Goal: Transaction & Acquisition: Purchase product/service

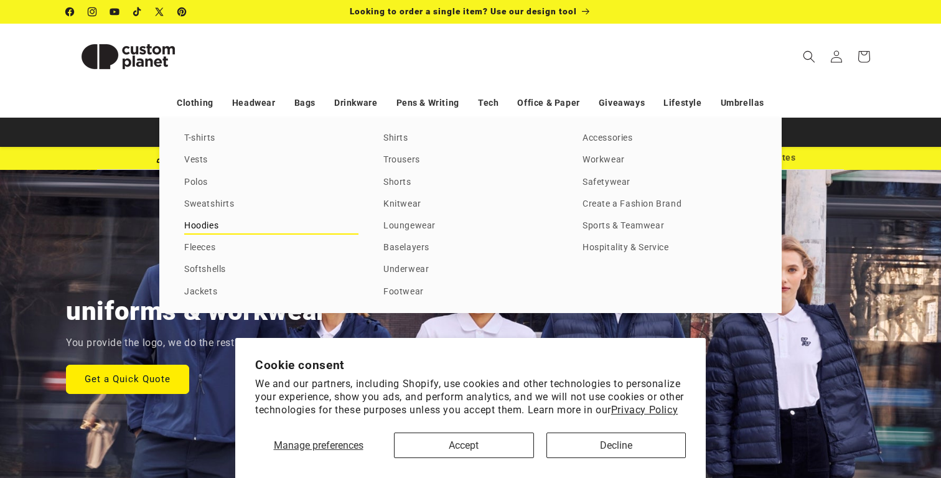
click at [198, 224] on link "Hoodies" at bounding box center [271, 226] width 174 height 17
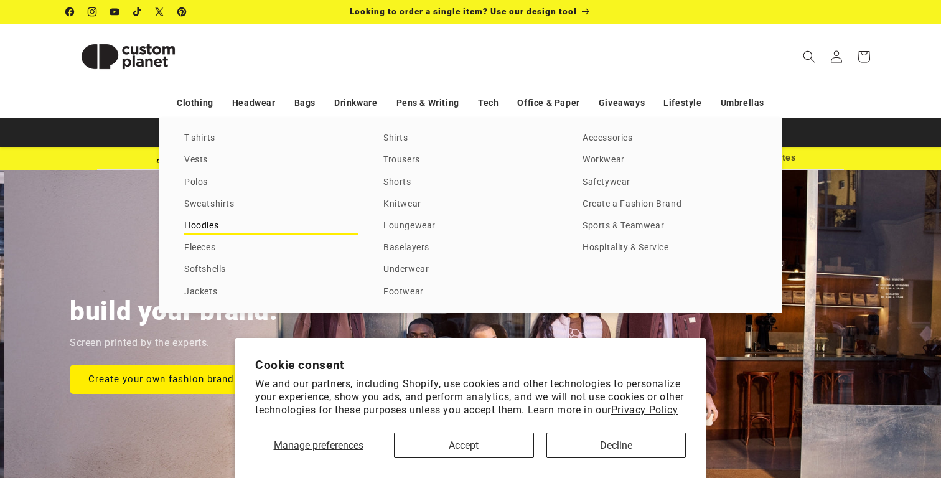
scroll to position [0, 941]
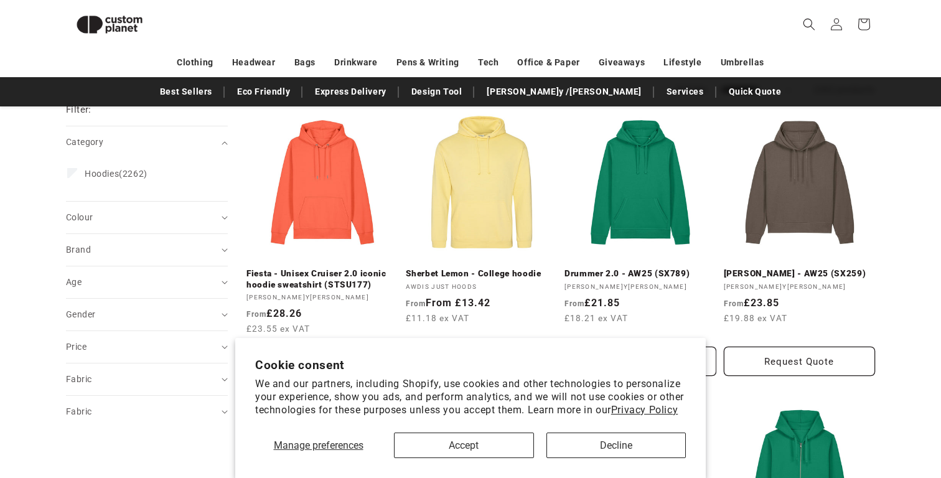
scroll to position [149, 0]
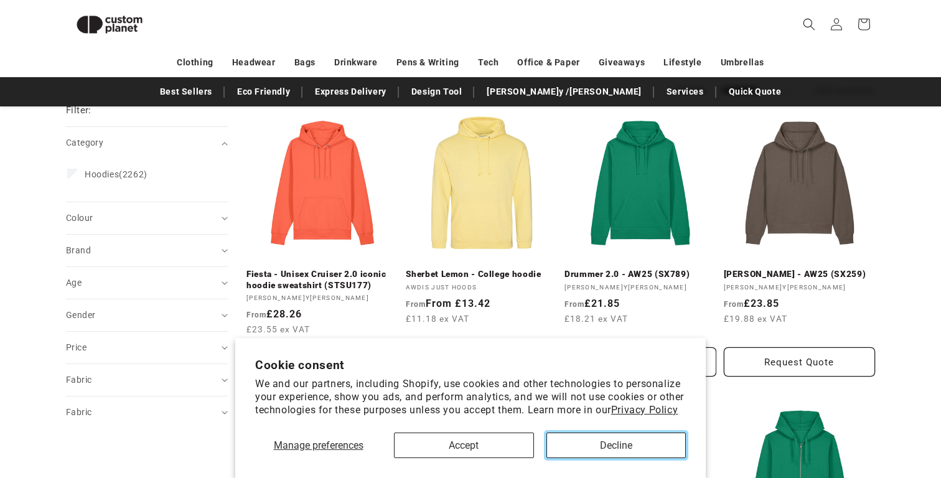
click at [599, 445] on button "Decline" at bounding box center [616, 445] width 140 height 26
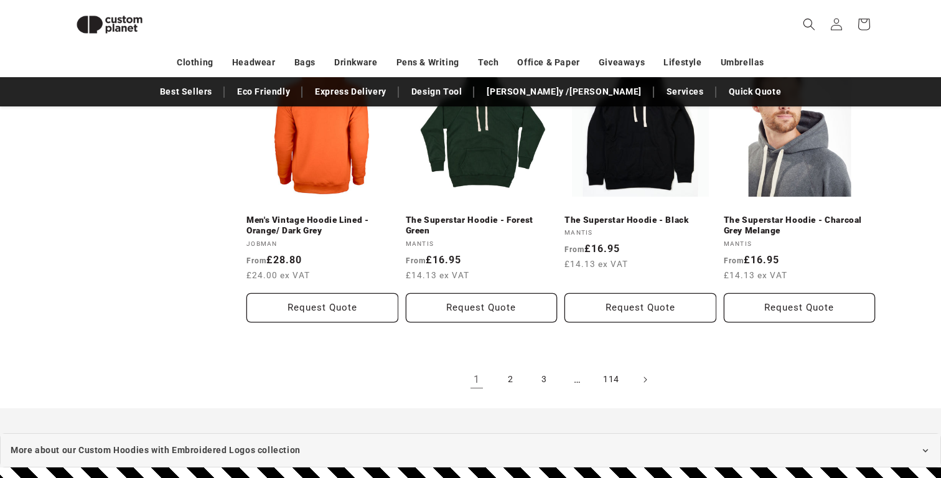
scroll to position [1368, 0]
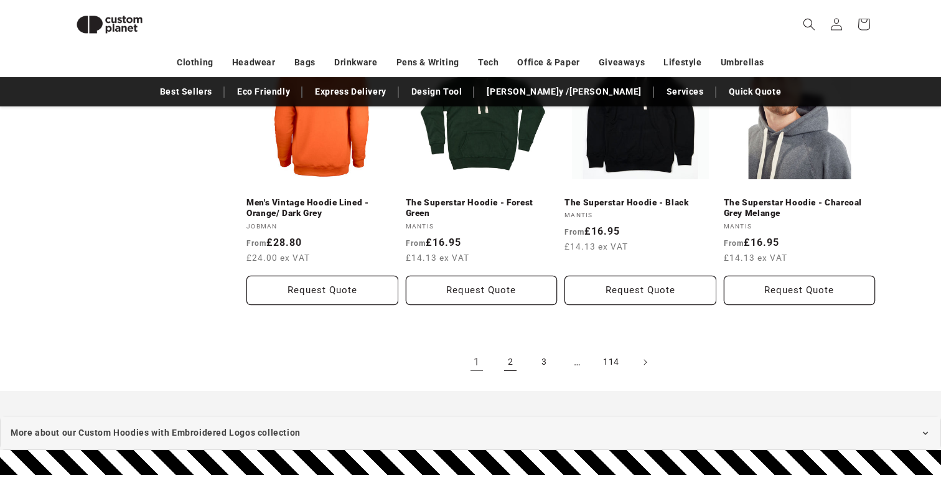
click at [511, 363] on link "2" at bounding box center [510, 361] width 27 height 27
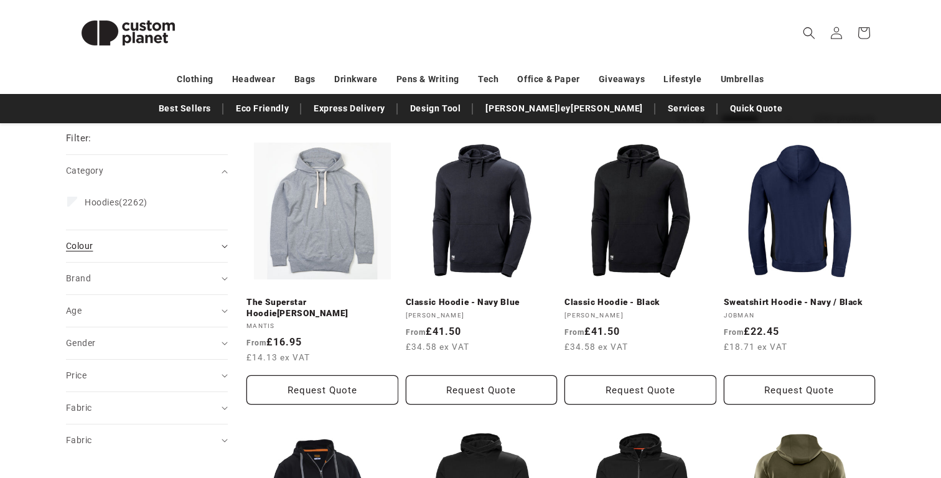
click at [72, 245] on span "Colour (0)" at bounding box center [79, 246] width 27 height 10
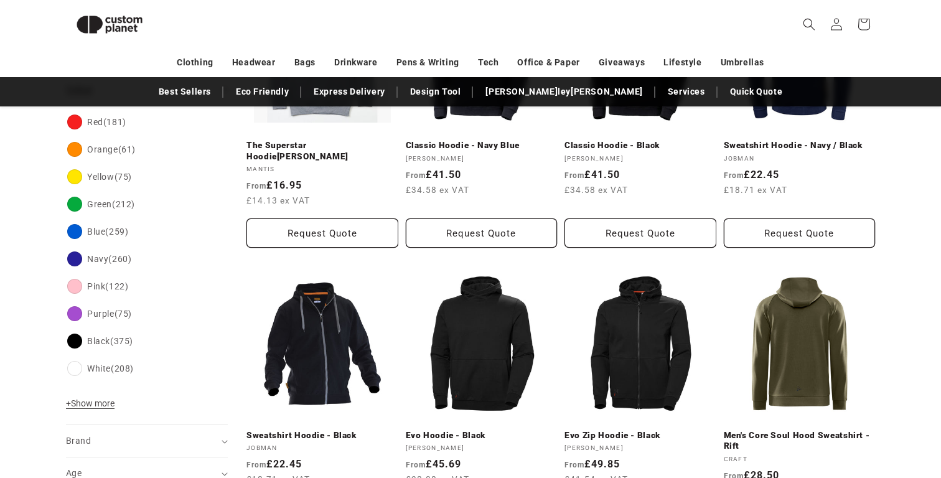
scroll to position [326, 0]
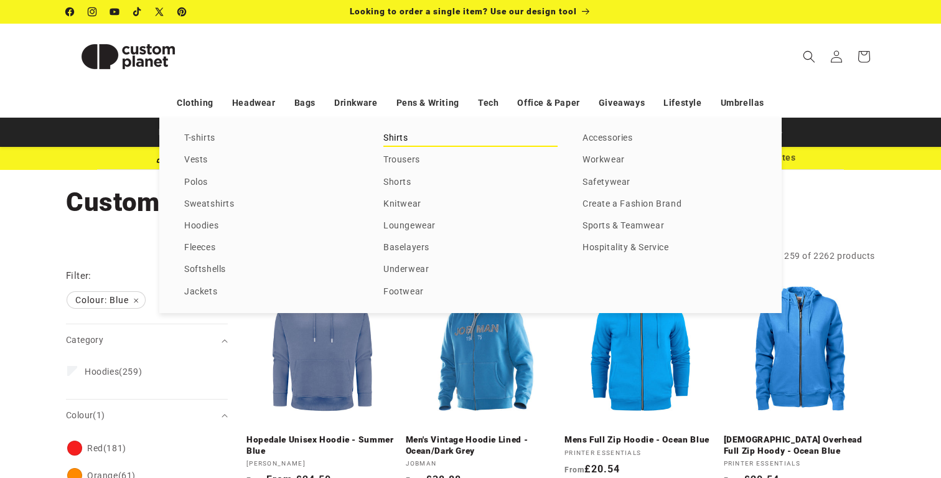
click at [386, 132] on link "Shirts" at bounding box center [470, 138] width 174 height 17
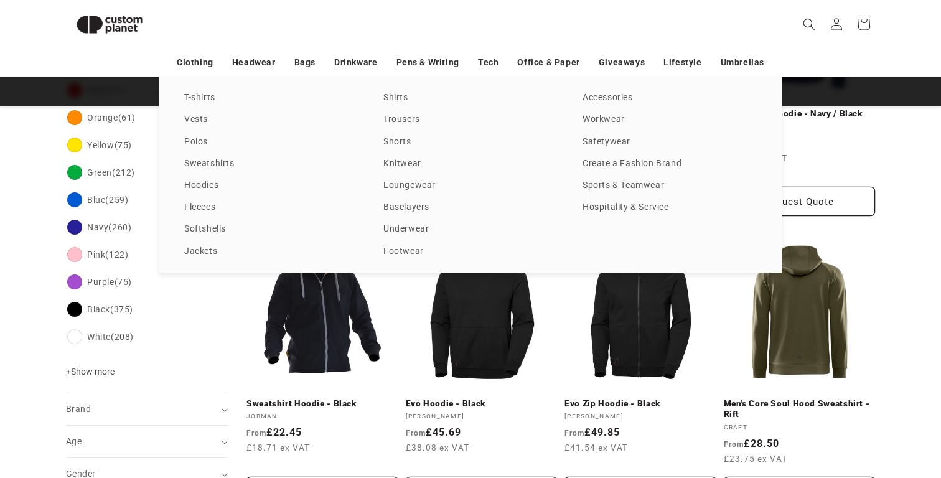
scroll to position [277, 0]
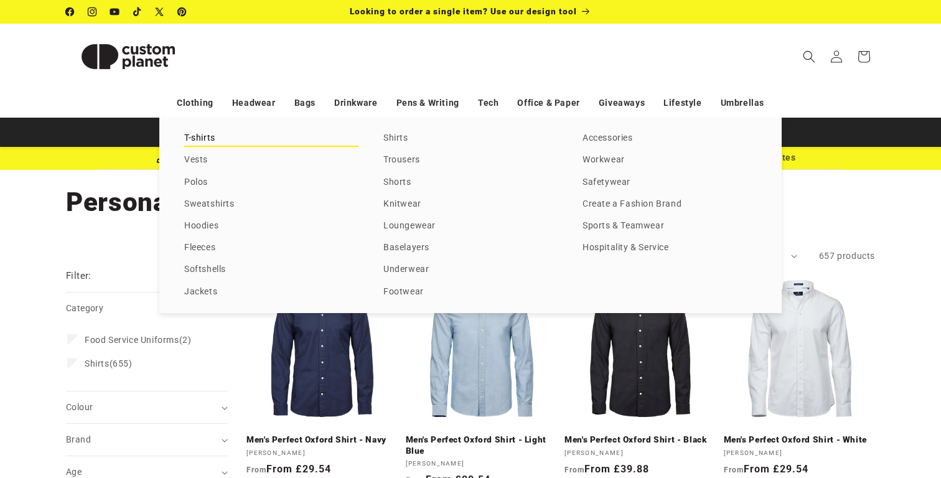
click at [208, 132] on link "T-shirts" at bounding box center [271, 138] width 174 height 17
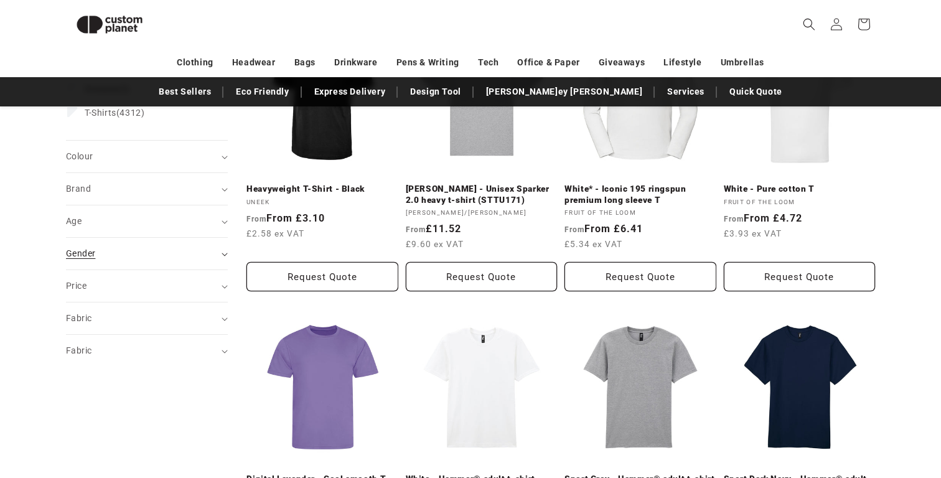
scroll to position [241, 0]
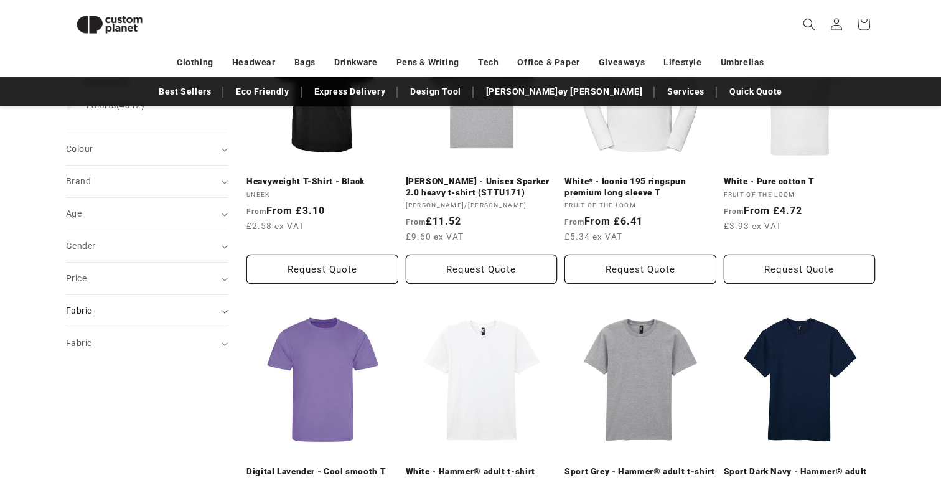
click at [82, 309] on span "Fabric (0)" at bounding box center [79, 310] width 26 height 10
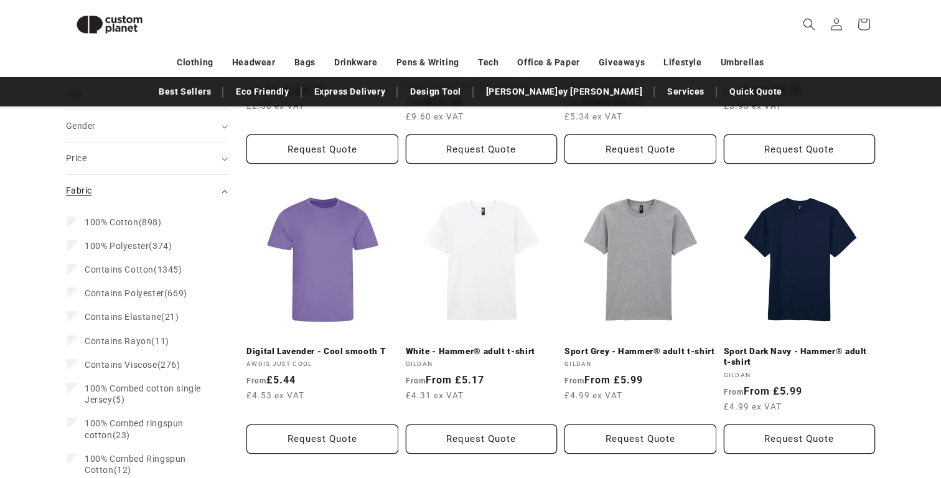
scroll to position [406, 0]
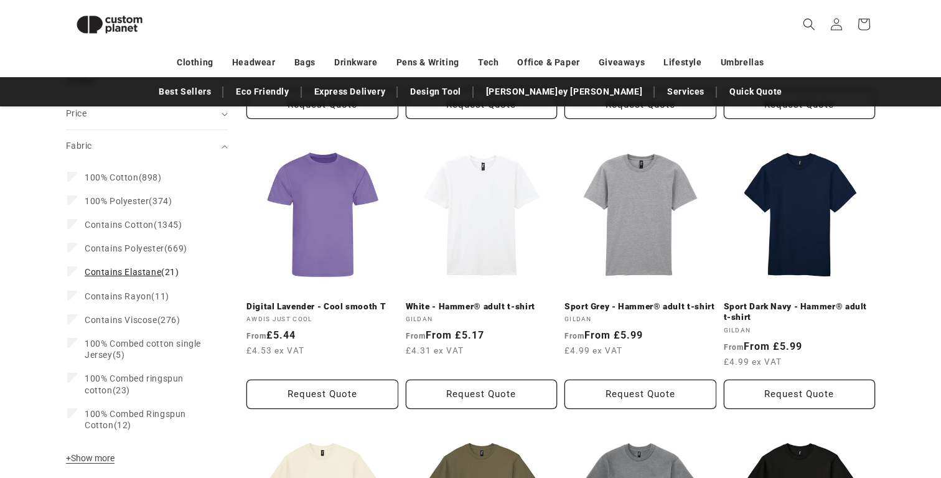
click at [102, 276] on span "Contains Elastane" at bounding box center [123, 272] width 77 height 10
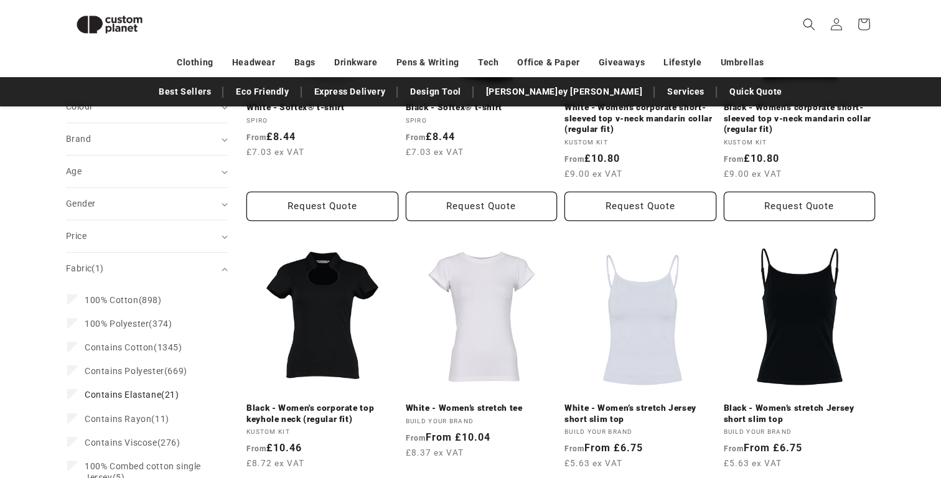
scroll to position [312, 0]
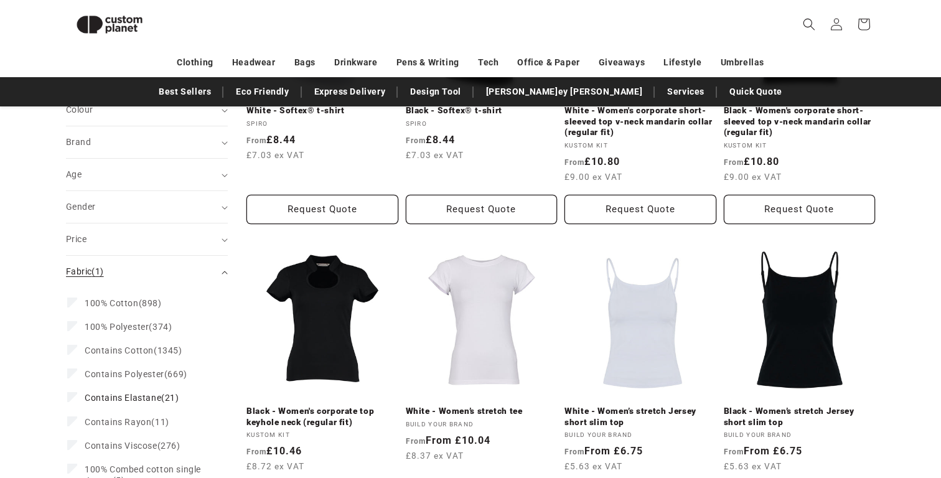
click at [223, 268] on summary "Fabric (1)" at bounding box center [147, 272] width 162 height 32
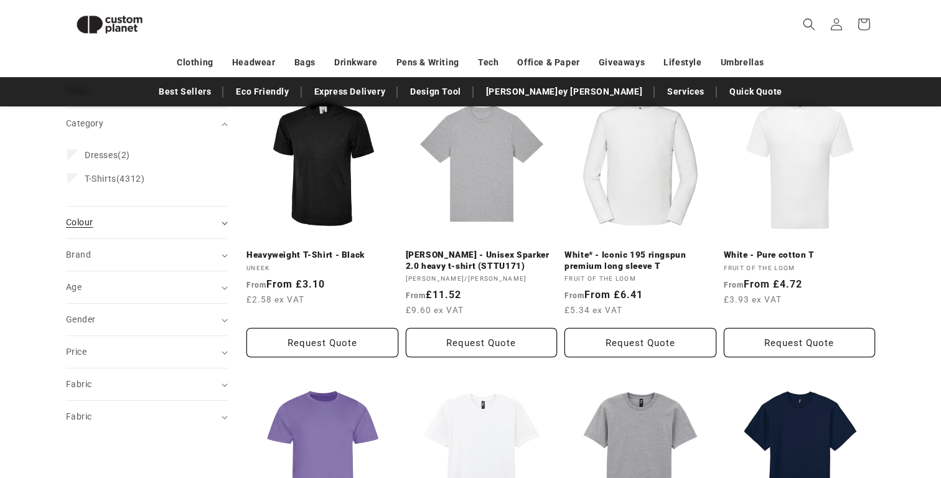
click at [144, 229] on summary "Colour (0)" at bounding box center [147, 223] width 162 height 32
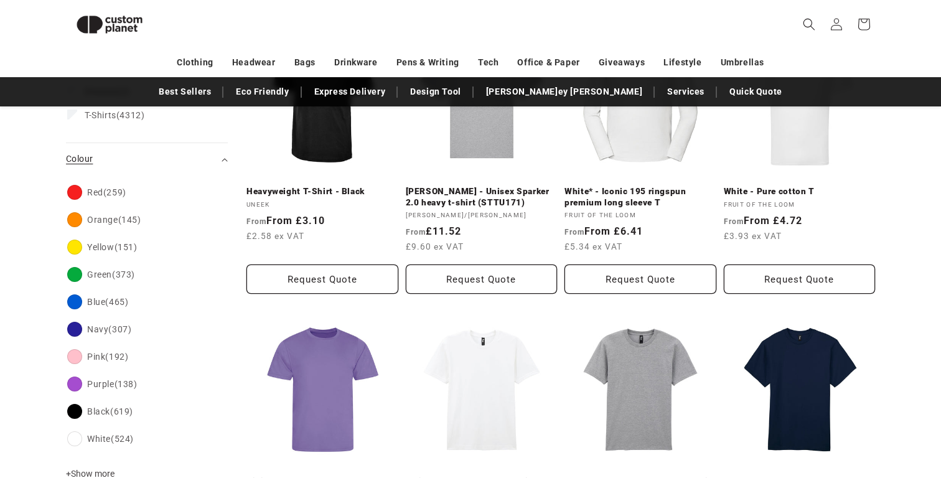
scroll to position [353, 0]
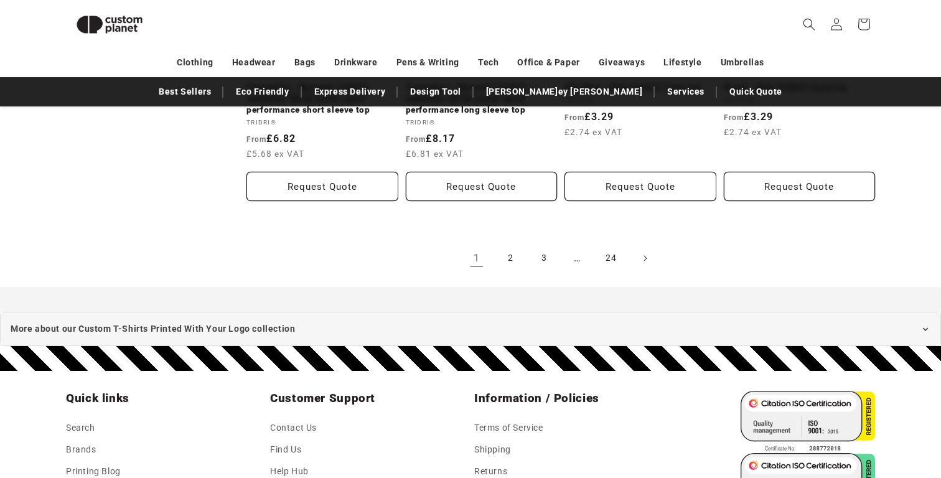
scroll to position [1497, 0]
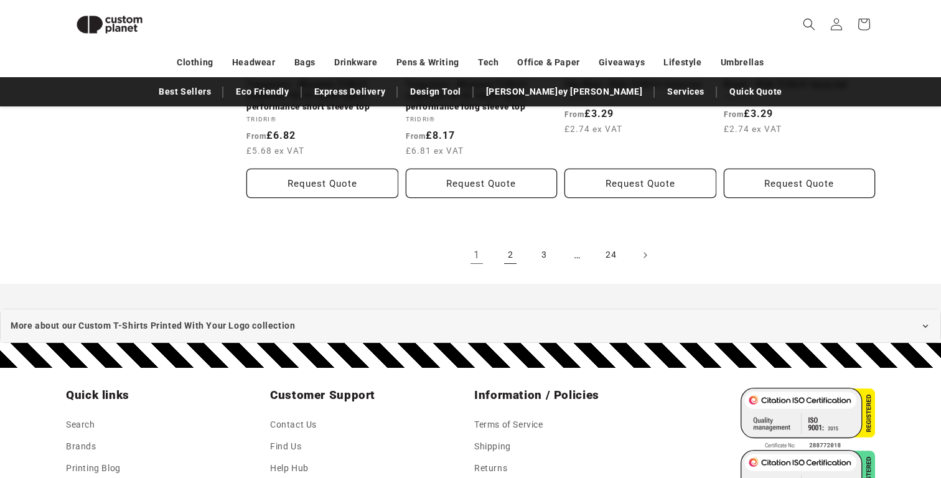
click at [513, 253] on link "2" at bounding box center [510, 254] width 27 height 27
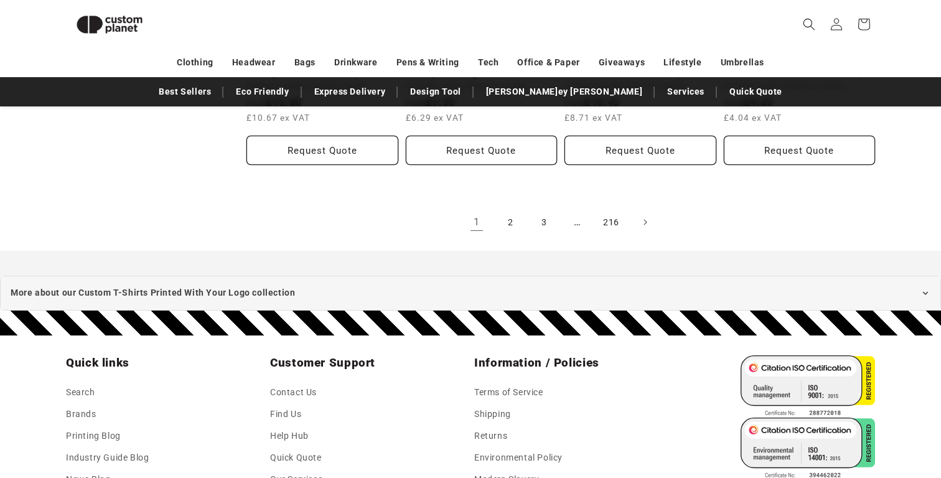
scroll to position [353, 0]
